Goal: Information Seeking & Learning: Check status

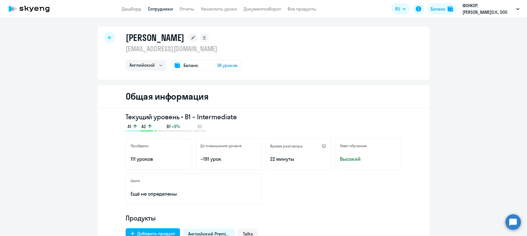
select select "english"
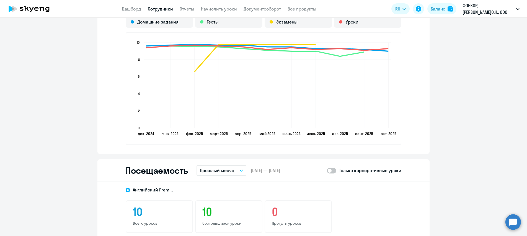
click at [172, 9] on link "Сотрудники" at bounding box center [160, 9] width 25 height 6
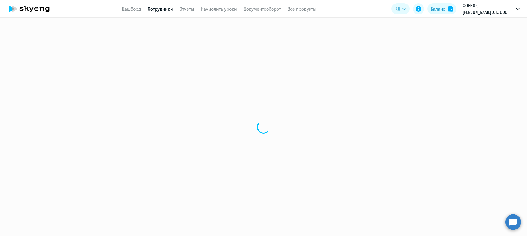
select select "30"
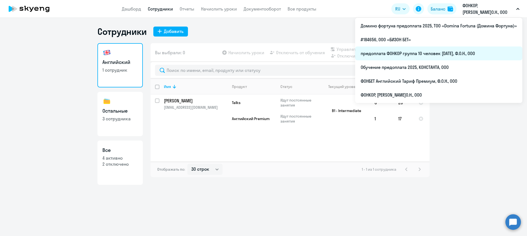
click at [415, 54] on li "предоплата ФОНКОР группа 10 человек [DATE], Ф.О.Н., ООО" at bounding box center [438, 53] width 167 height 14
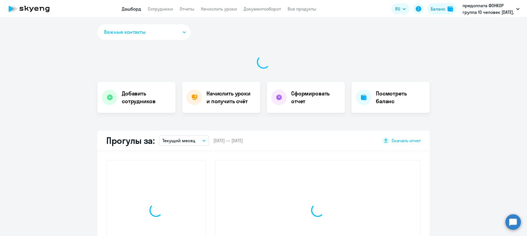
select select "30"
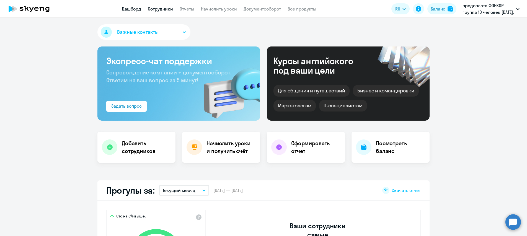
click at [161, 8] on link "Сотрудники" at bounding box center [160, 9] width 25 height 6
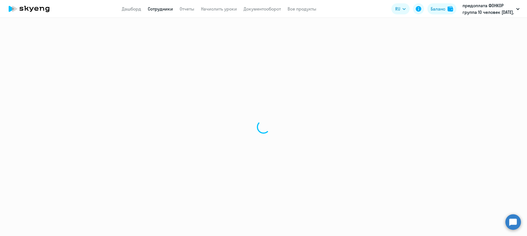
select select "30"
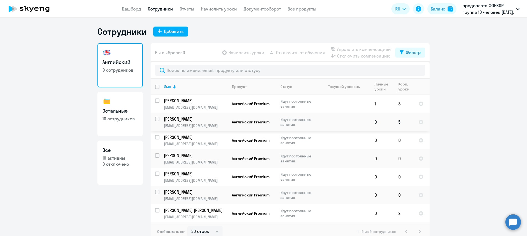
click at [173, 120] on p "[PERSON_NAME]" at bounding box center [195, 119] width 63 height 6
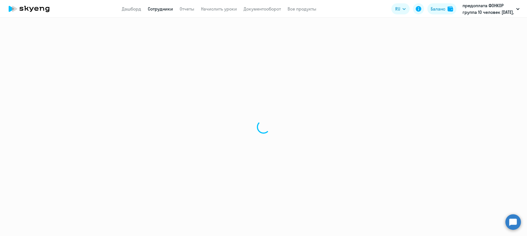
select select "english"
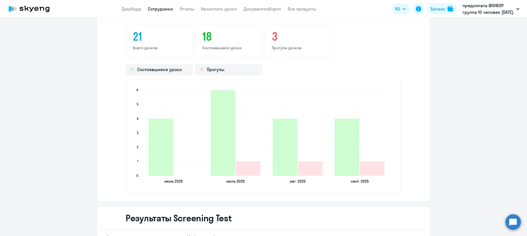
scroll to position [553, 0]
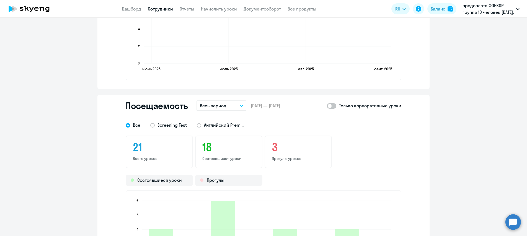
click at [211, 105] on p "Весь период" at bounding box center [213, 105] width 27 height 7
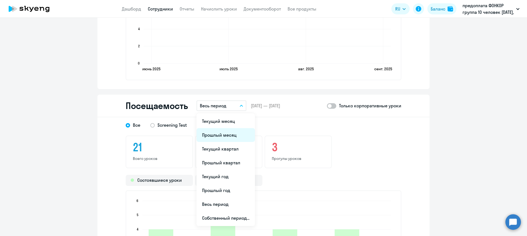
click at [212, 137] on li "Прошлый месяц" at bounding box center [225, 135] width 58 height 14
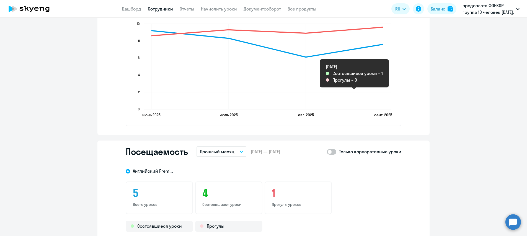
scroll to position [470, 0]
